Goal: Navigation & Orientation: Find specific page/section

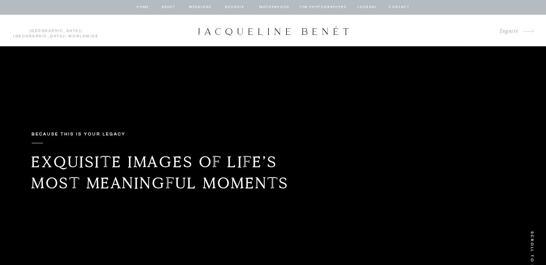
click at [171, 6] on nav "about" at bounding box center [168, 7] width 15 height 6
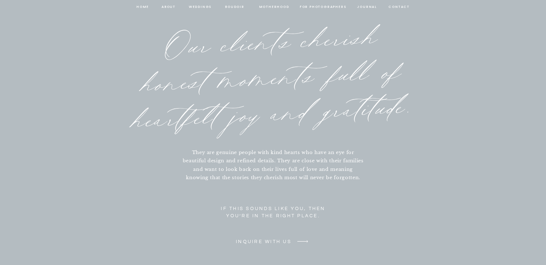
scroll to position [3240, 0]
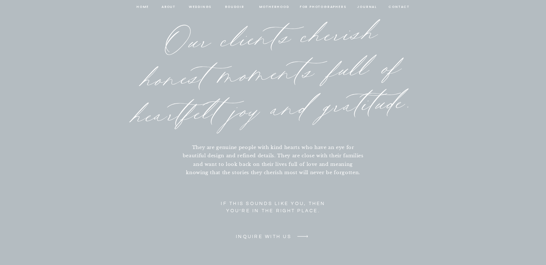
click at [208, 9] on nav "Weddings" at bounding box center [200, 7] width 24 height 6
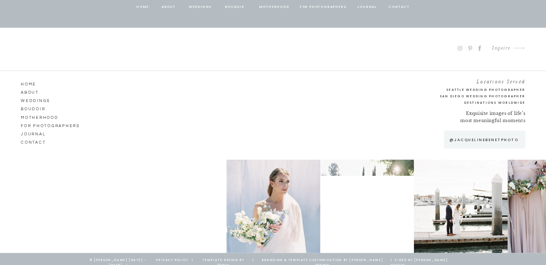
scroll to position [3869, 0]
